Goal: Entertainment & Leisure: Consume media (video, audio)

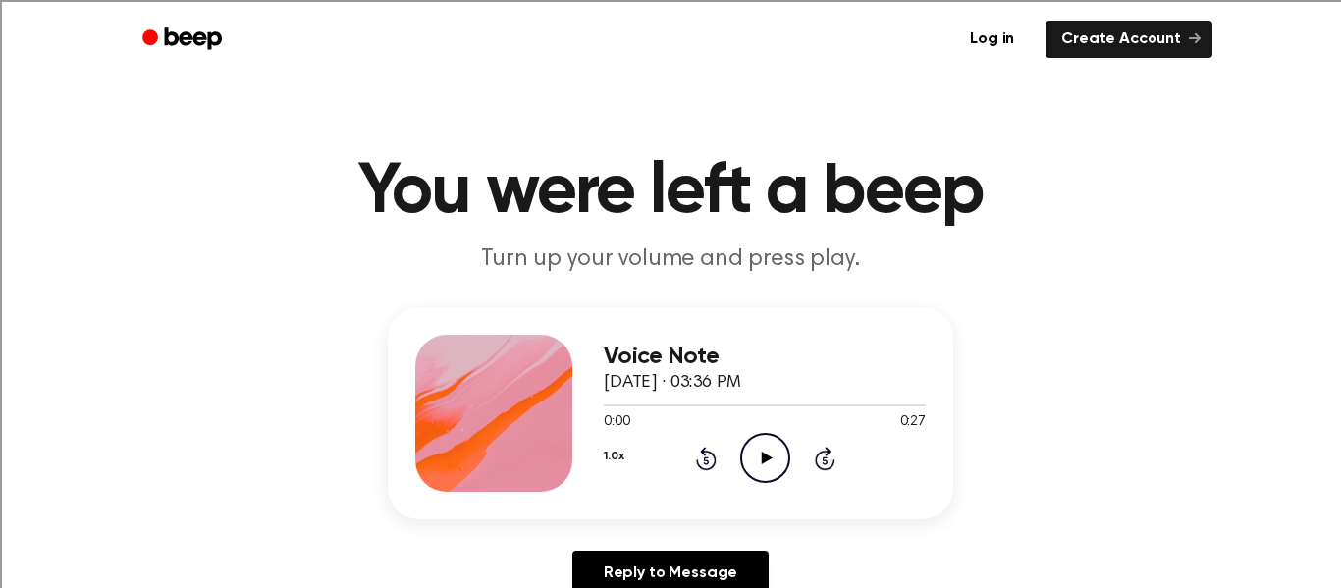
click at [764, 458] on icon at bounding box center [766, 458] width 11 height 13
click at [756, 433] on icon "Pause Audio" at bounding box center [765, 458] width 50 height 50
click at [758, 462] on icon "Play Audio" at bounding box center [765, 458] width 50 height 50
click at [773, 459] on icon "Play Audio" at bounding box center [765, 458] width 50 height 50
click at [770, 455] on icon "Play Audio" at bounding box center [765, 458] width 50 height 50
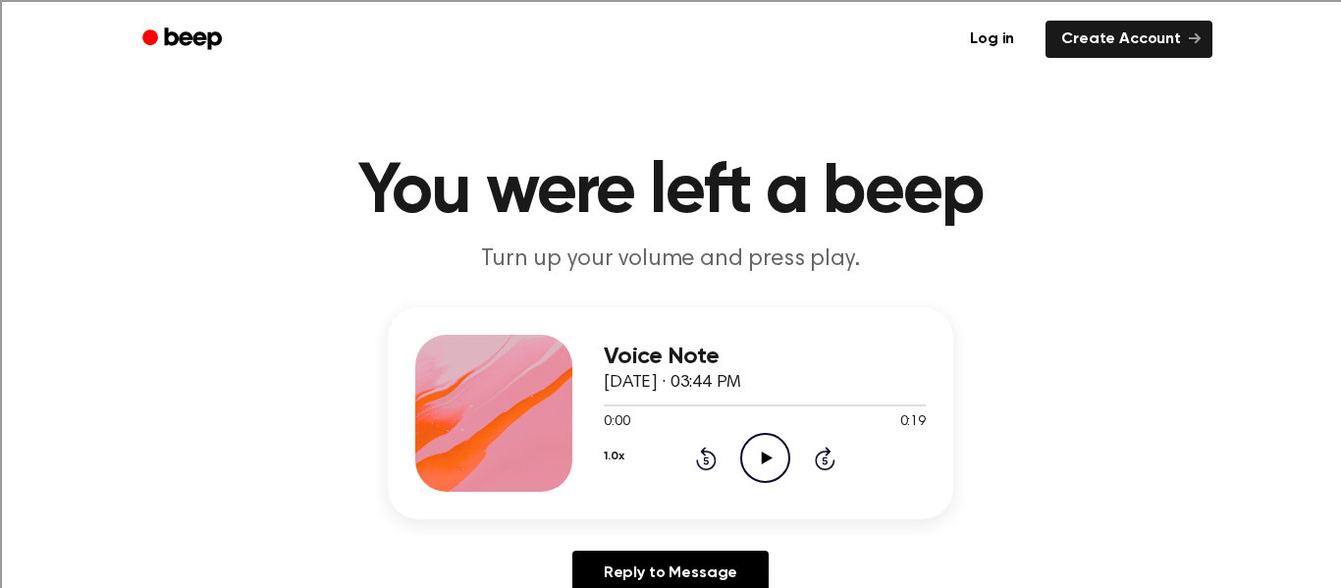
click at [756, 453] on icon "Play Audio" at bounding box center [765, 458] width 50 height 50
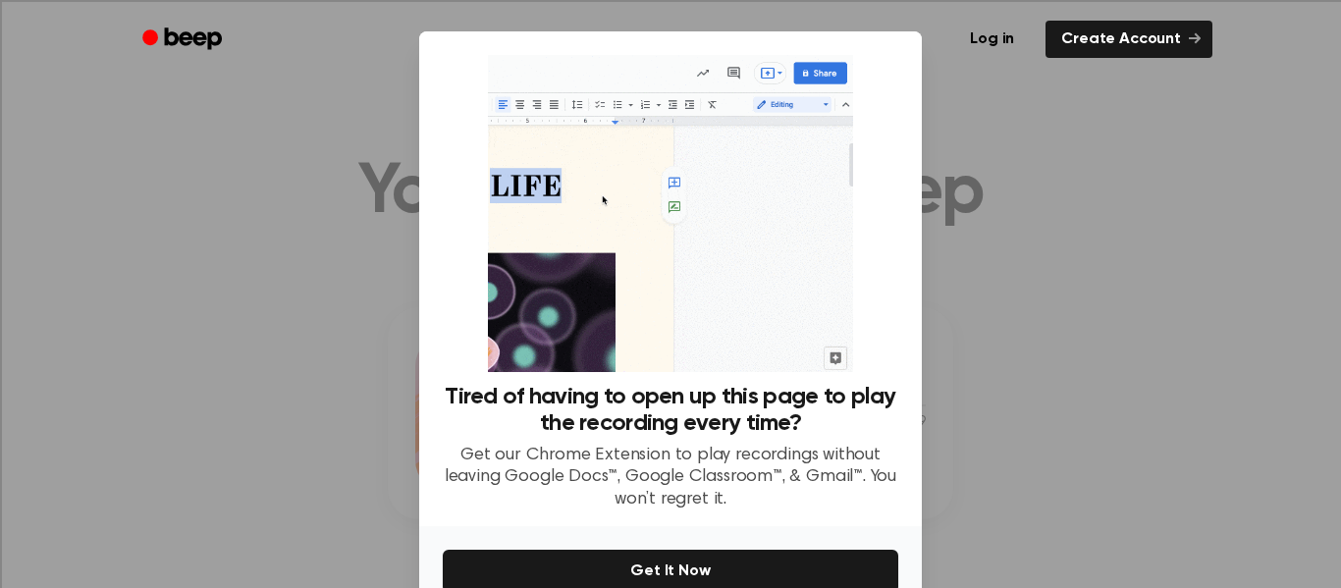
click at [975, 142] on div at bounding box center [670, 294] width 1341 height 588
click at [939, 214] on div at bounding box center [670, 294] width 1341 height 588
click at [314, 240] on div at bounding box center [670, 294] width 1341 height 588
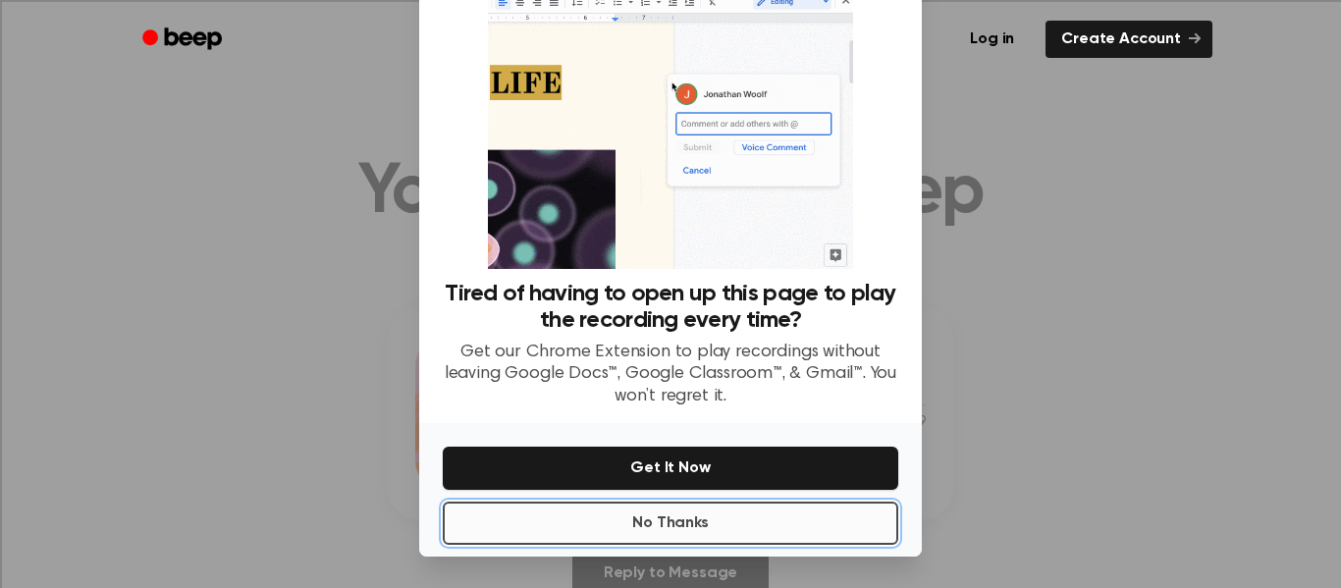
click at [712, 538] on button "No Thanks" at bounding box center [671, 523] width 456 height 43
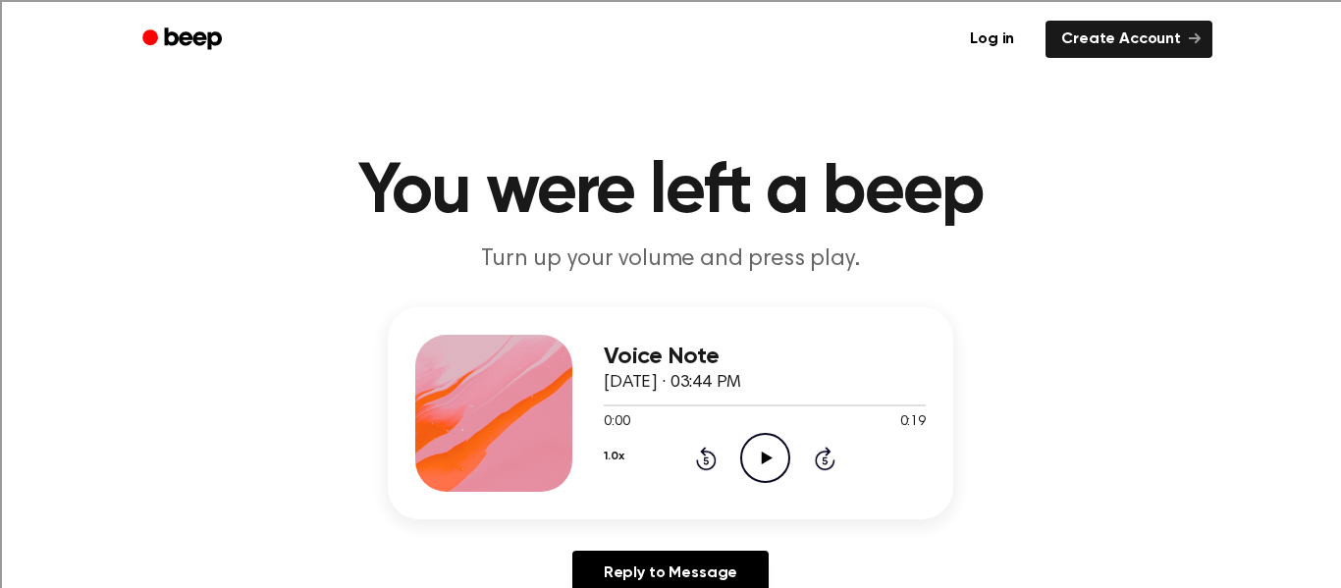
click at [761, 467] on icon "Play Audio" at bounding box center [765, 458] width 50 height 50
click at [766, 472] on icon "Play Audio" at bounding box center [765, 458] width 50 height 50
click at [758, 463] on icon "Play Audio" at bounding box center [765, 458] width 50 height 50
